Goal: Find specific page/section: Find specific page/section

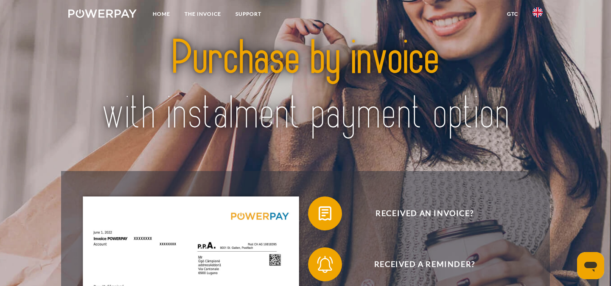
scroll to position [14, 0]
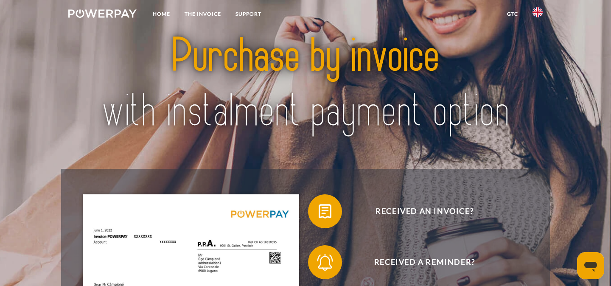
click at [533, 17] on img at bounding box center [537, 12] width 10 height 10
click at [542, 56] on link at bounding box center [537, 62] width 25 height 22
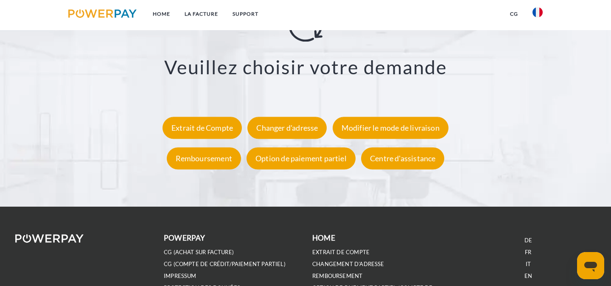
scroll to position [1553, 0]
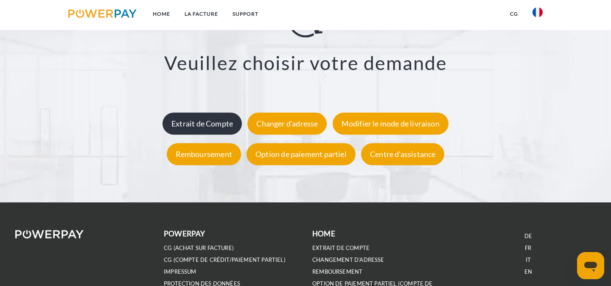
click at [207, 120] on div "Extrait de Compte" at bounding box center [201, 124] width 79 height 22
